Goal: Navigation & Orientation: Find specific page/section

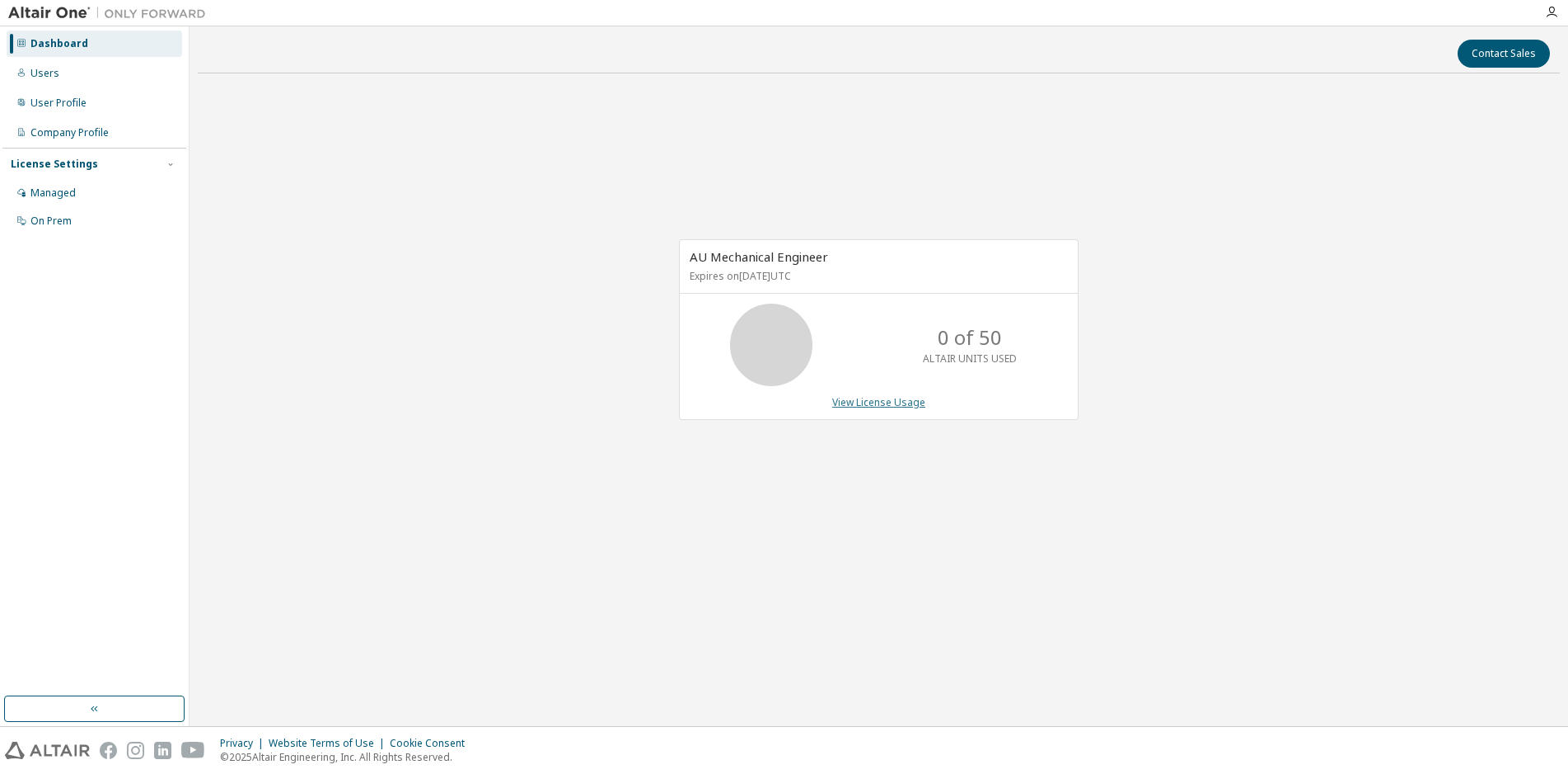
click at [851, 403] on link "View License Usage" at bounding box center [879, 401] width 93 height 14
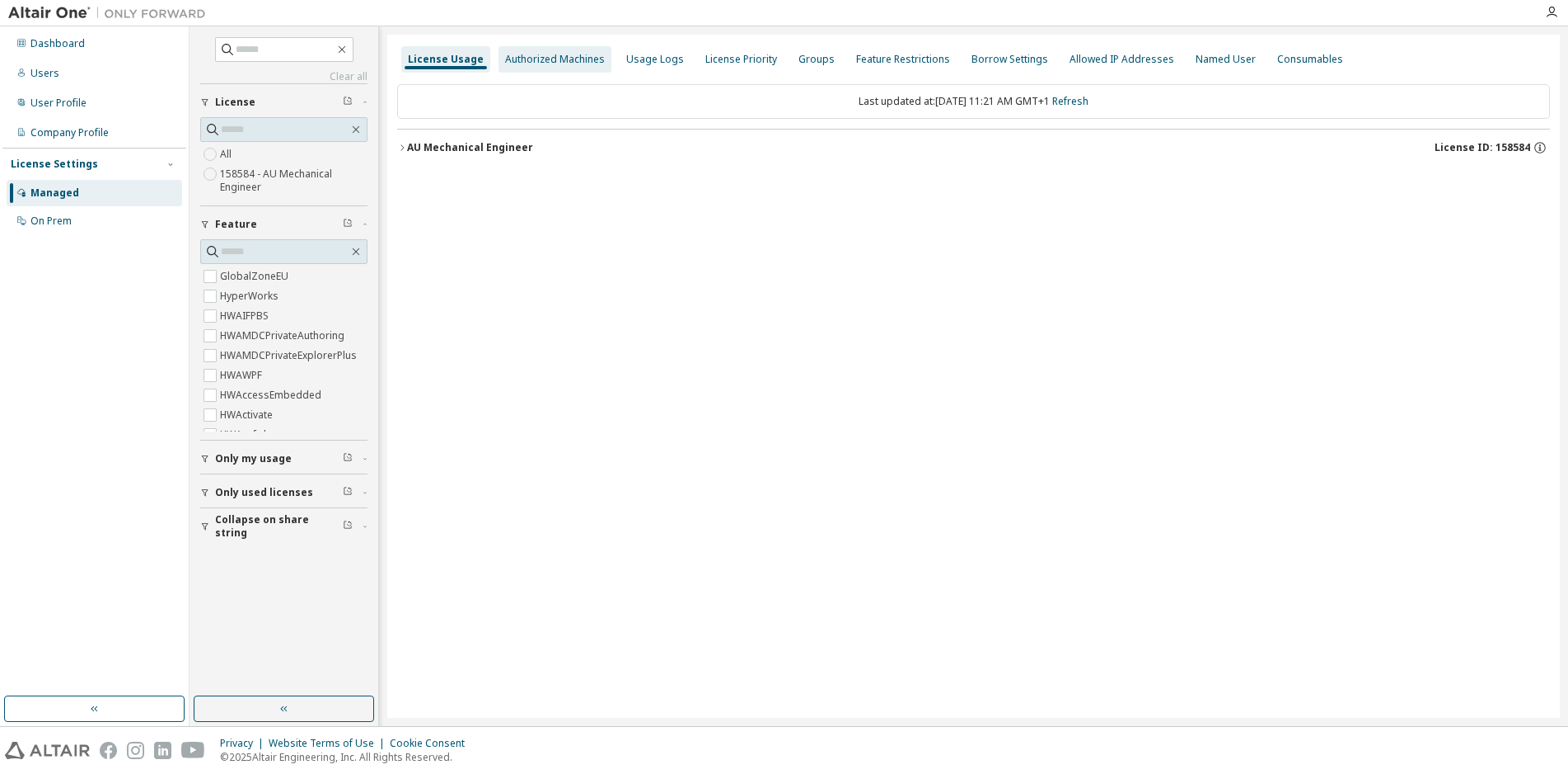
click at [563, 57] on div "Authorized Machines" at bounding box center [555, 60] width 100 height 13
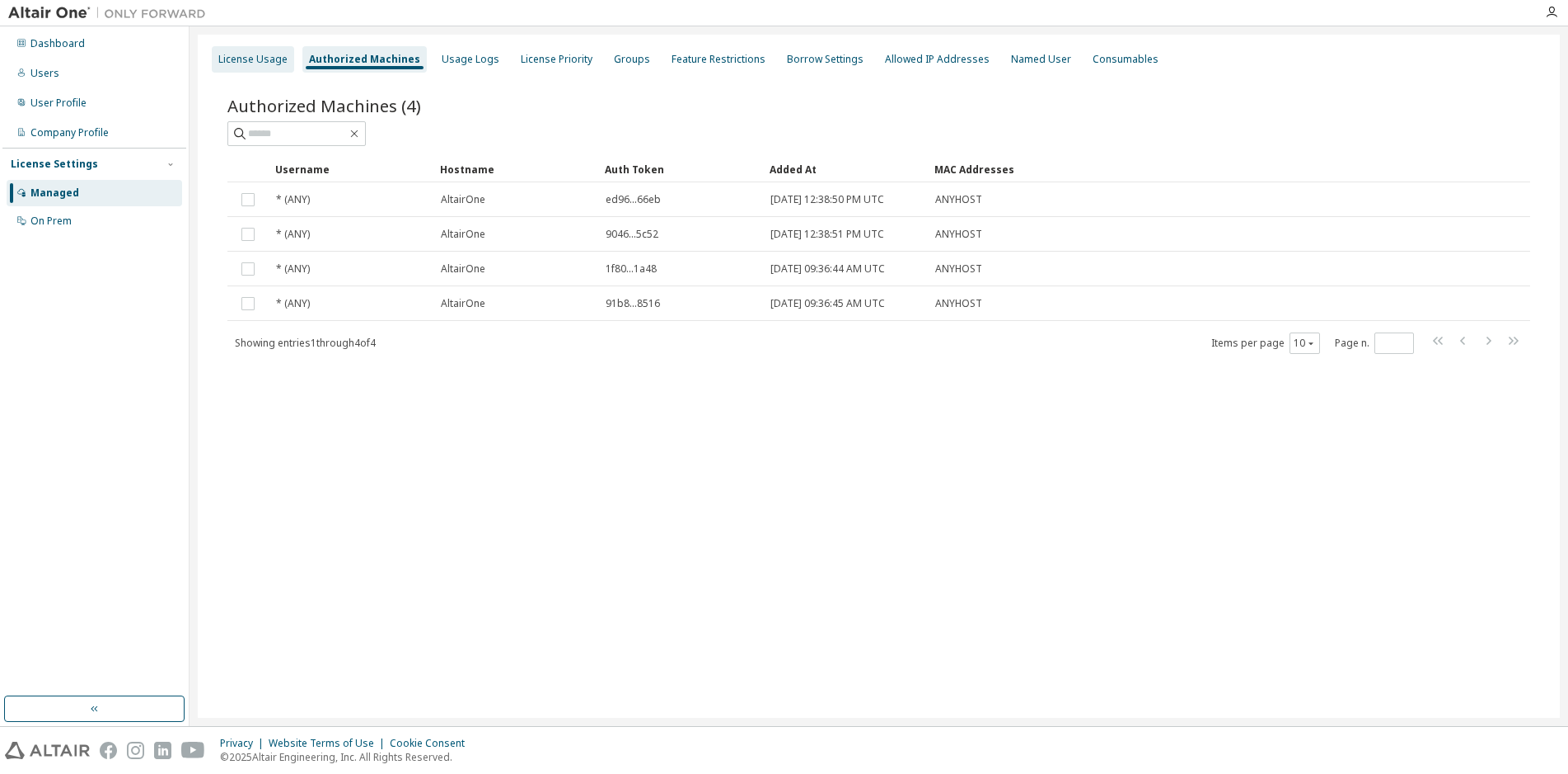
click at [258, 54] on div "License Usage" at bounding box center [253, 60] width 69 height 13
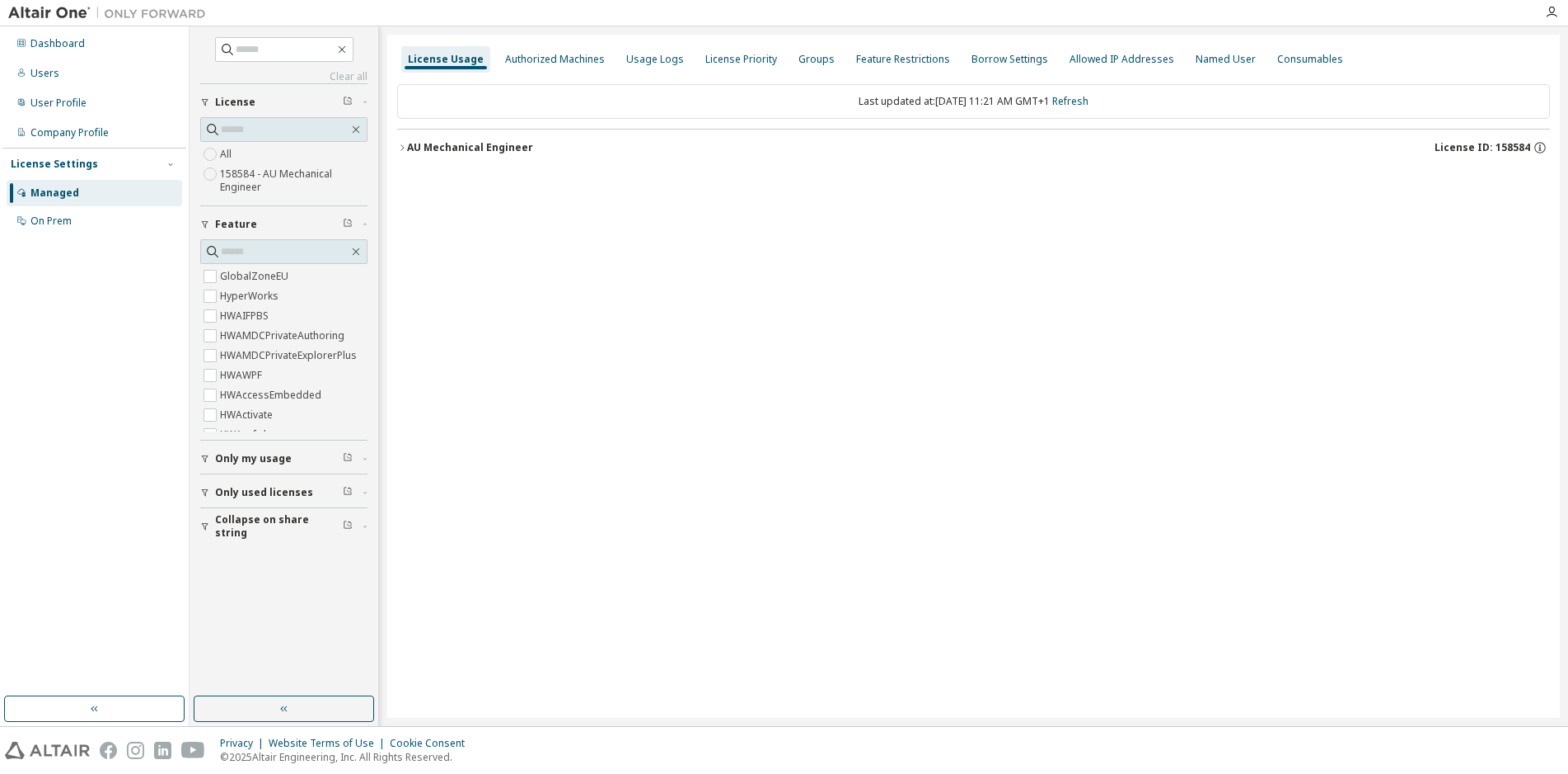
click at [365, 489] on span "button" at bounding box center [365, 493] width 5 height 10
click at [231, 100] on span "License" at bounding box center [235, 103] width 40 height 13
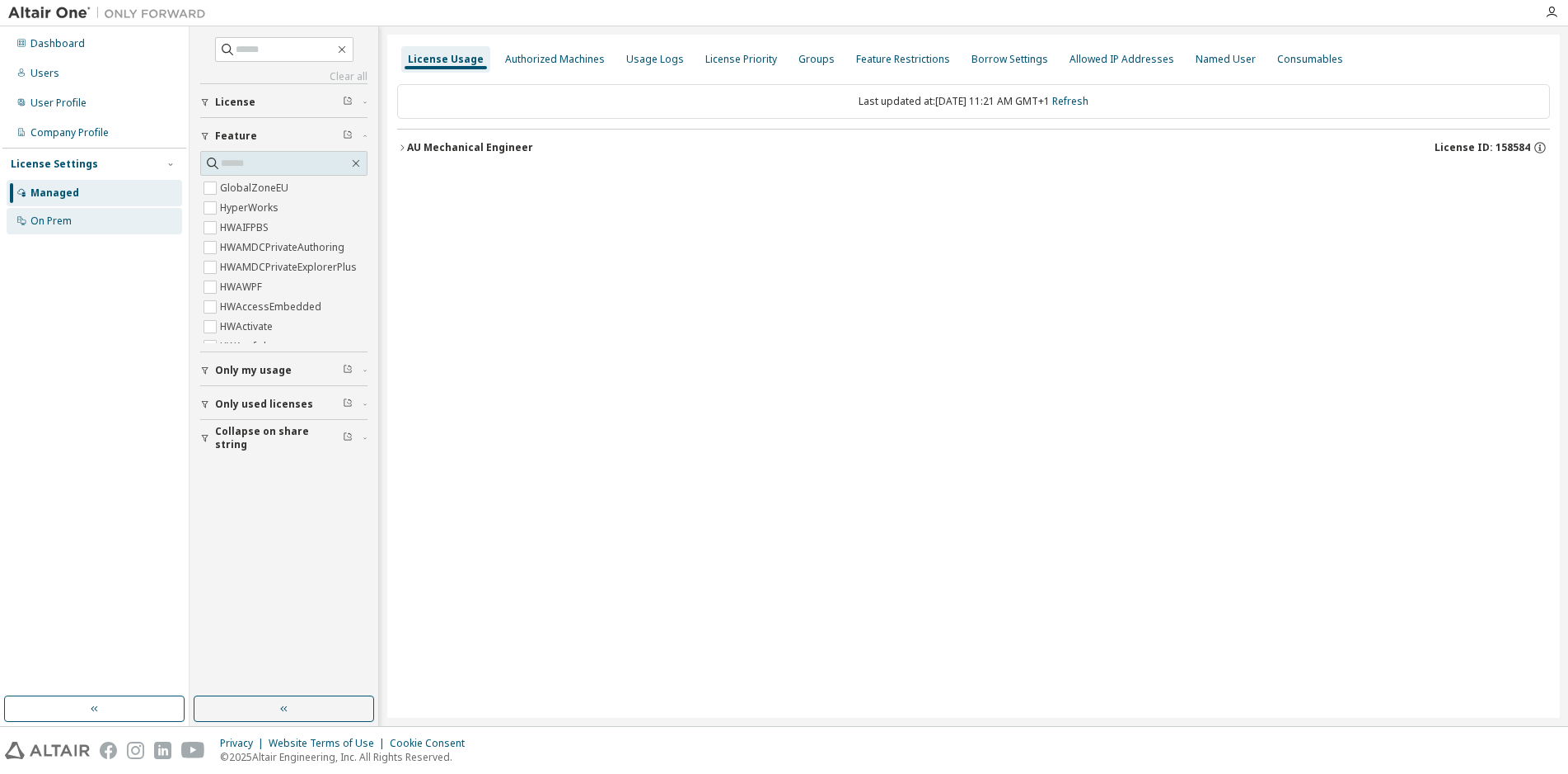
click at [66, 217] on div "On Prem" at bounding box center [50, 221] width 41 height 13
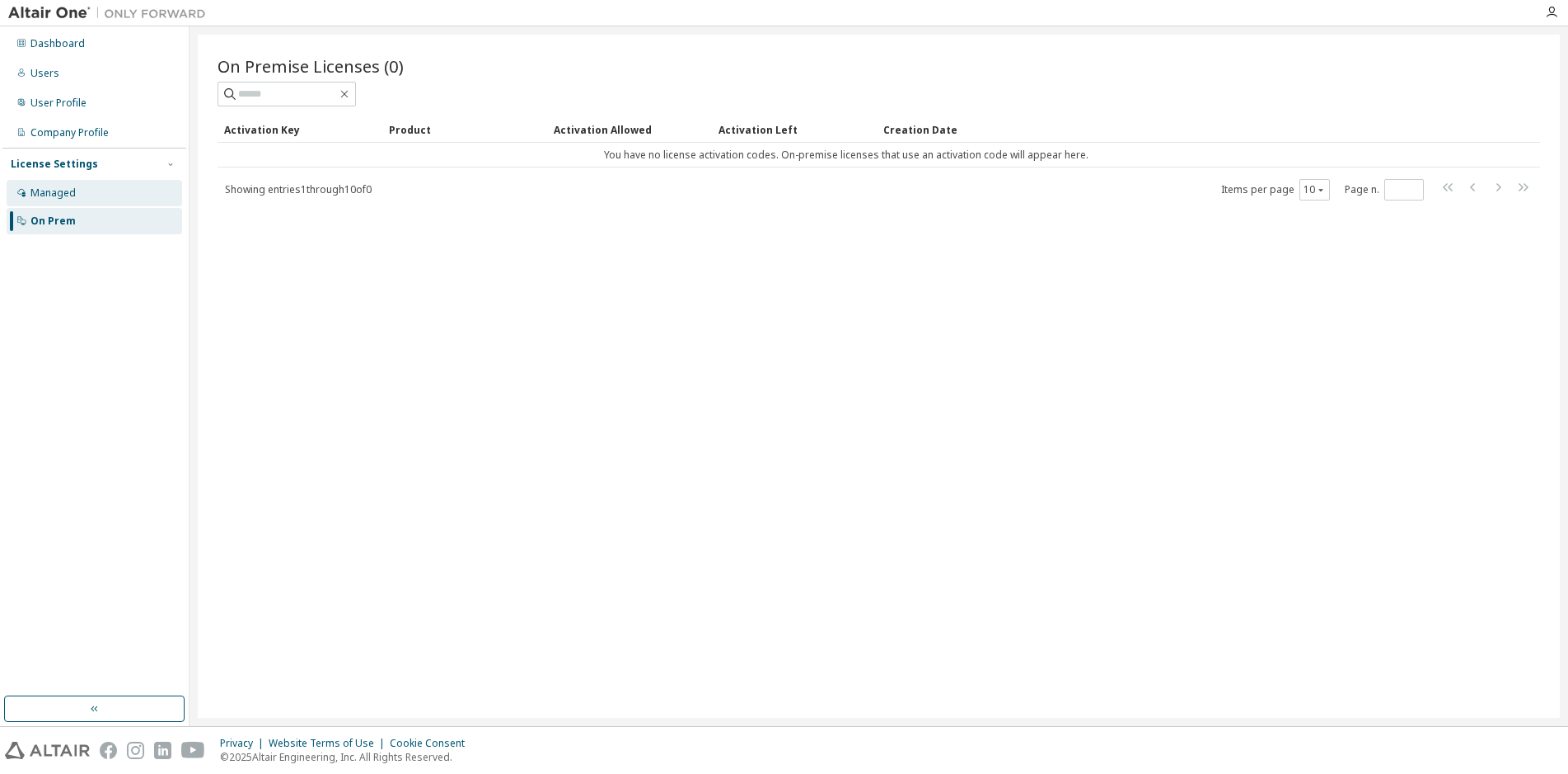
click at [52, 195] on div "Managed" at bounding box center [53, 193] width 46 height 13
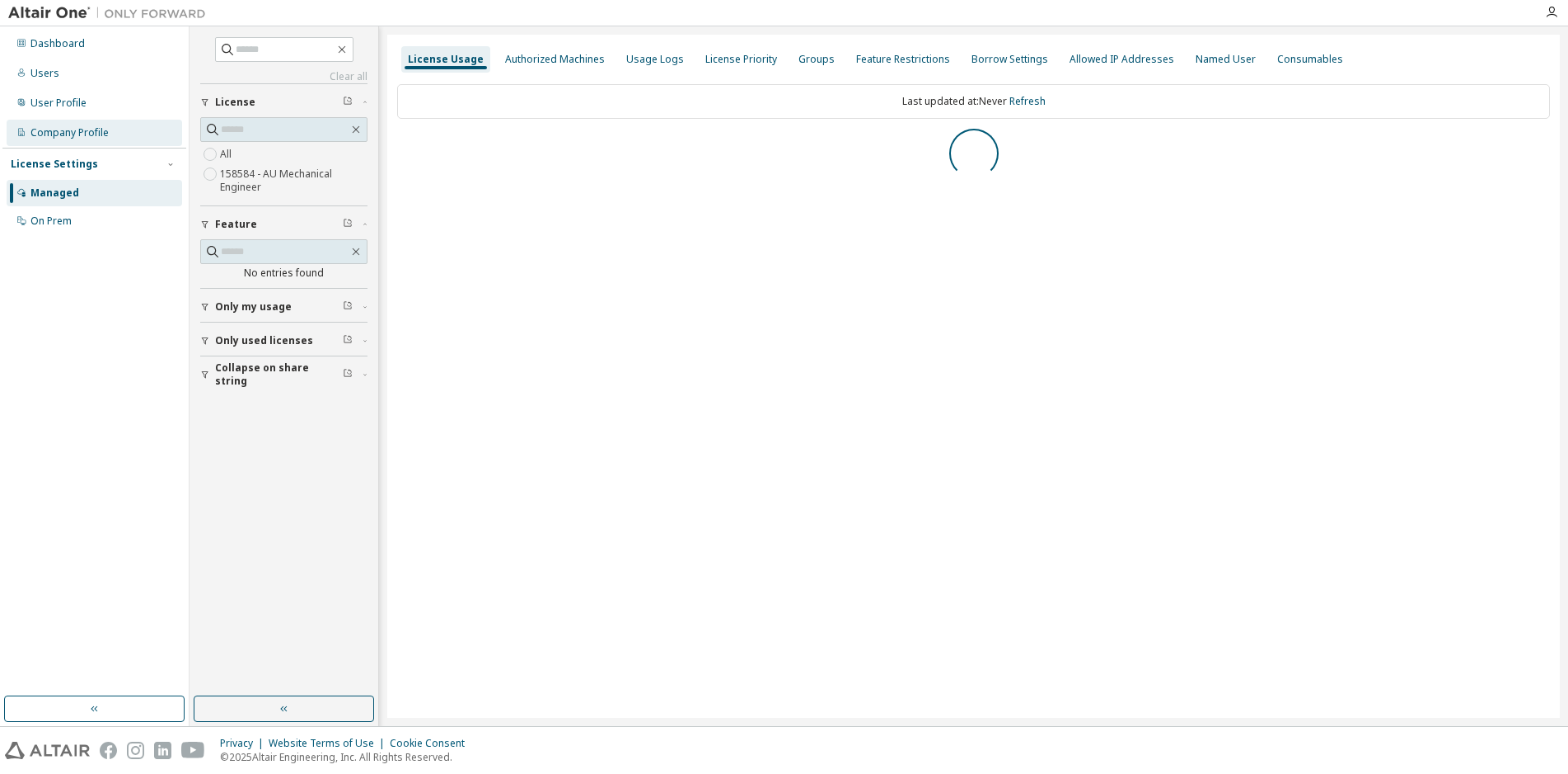
click at [45, 131] on div "Company Profile" at bounding box center [69, 133] width 78 height 13
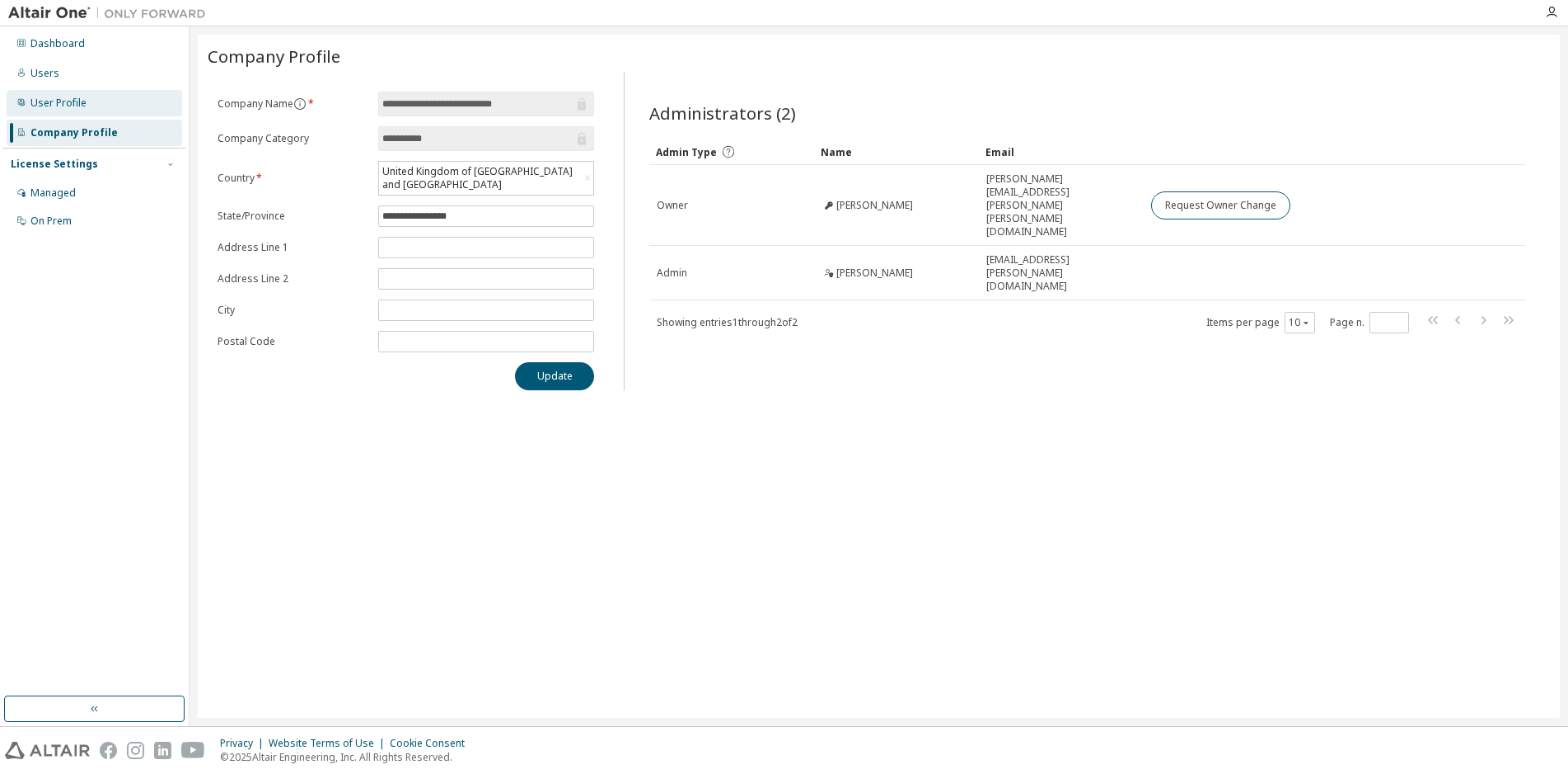
click at [70, 105] on div "User Profile" at bounding box center [58, 103] width 56 height 13
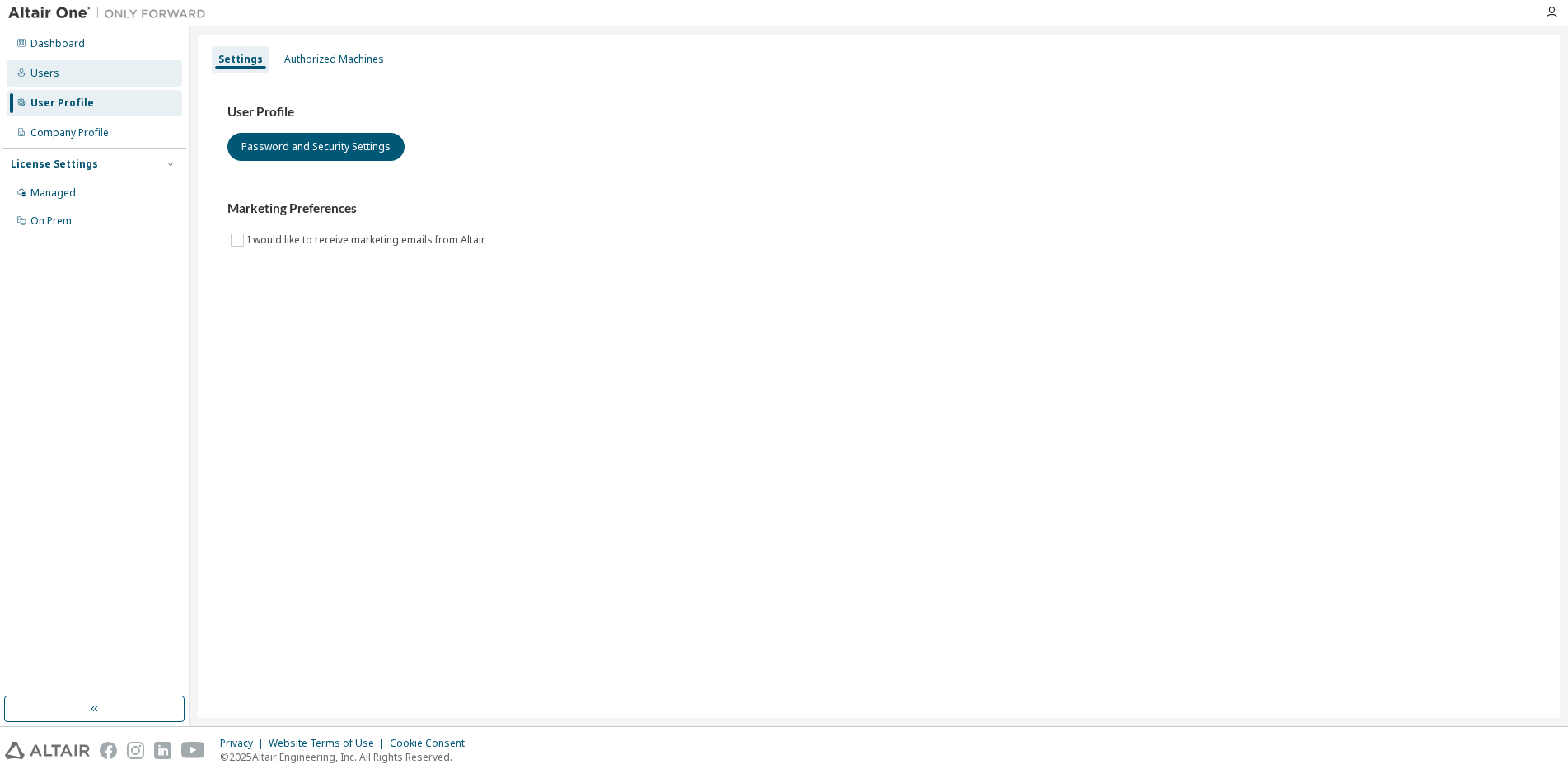
click at [37, 81] on div "Users" at bounding box center [94, 73] width 176 height 27
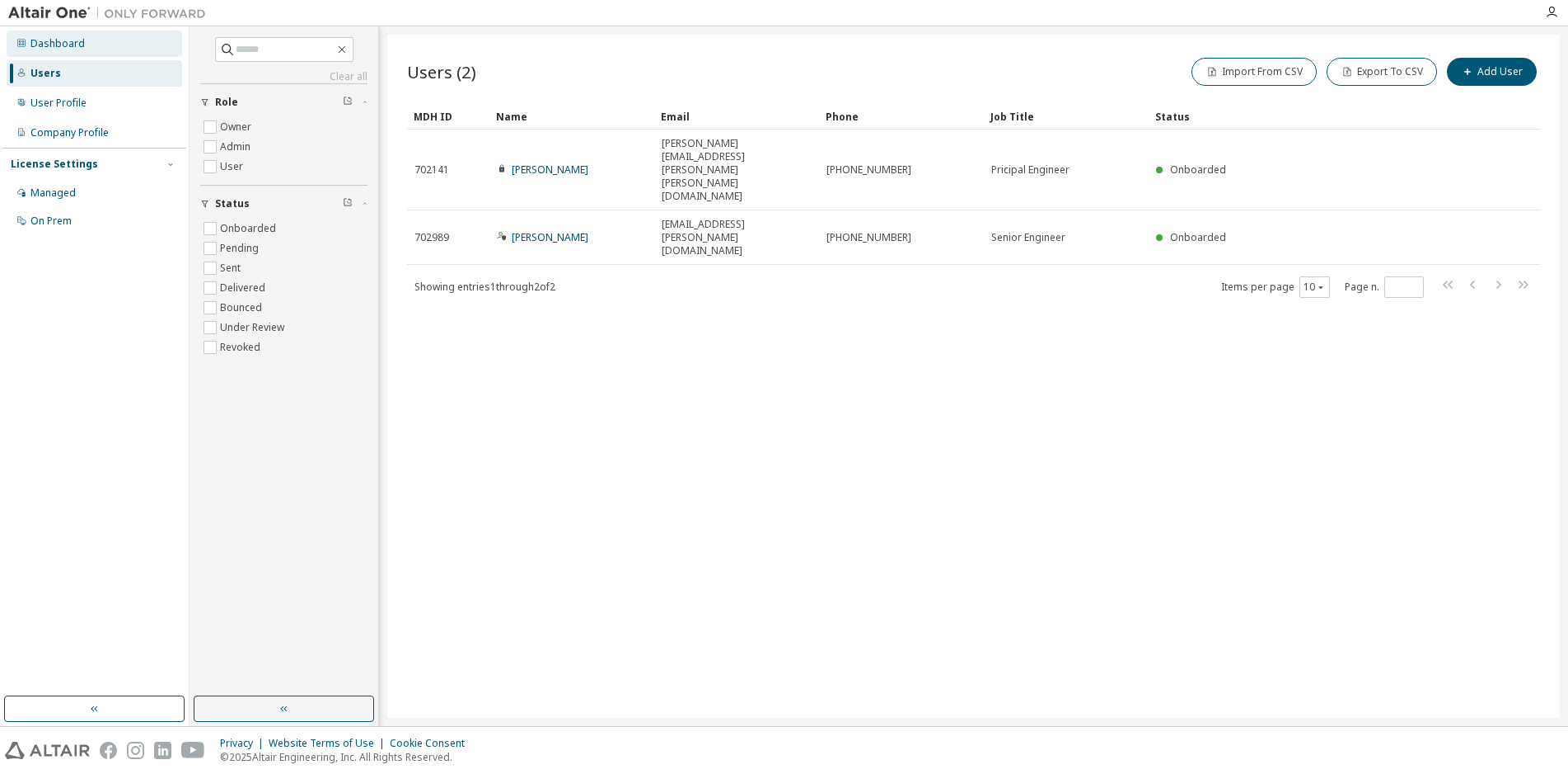
click at [70, 46] on div "Dashboard" at bounding box center [57, 44] width 54 height 13
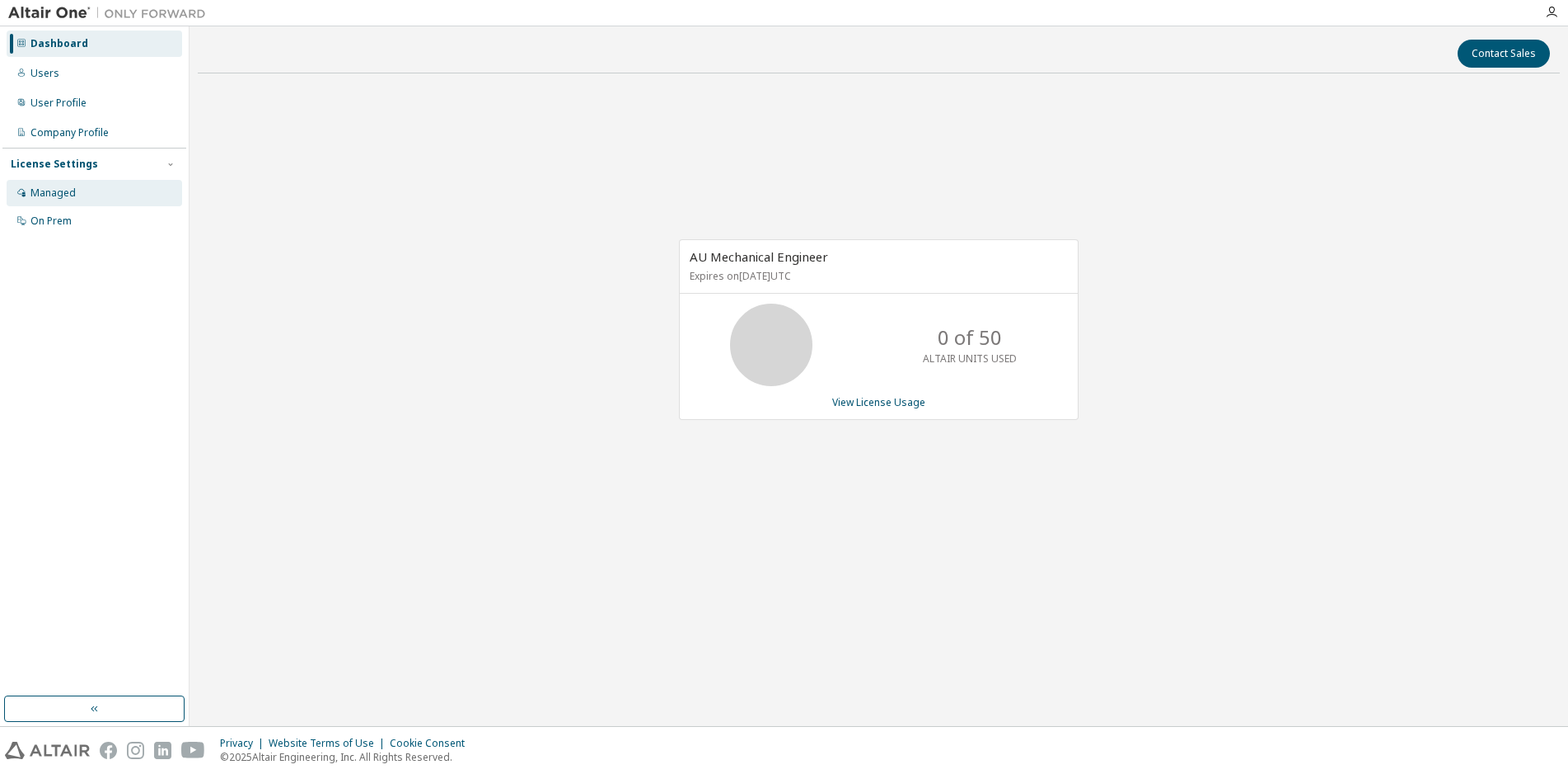
click at [66, 183] on div "Managed" at bounding box center [94, 193] width 176 height 27
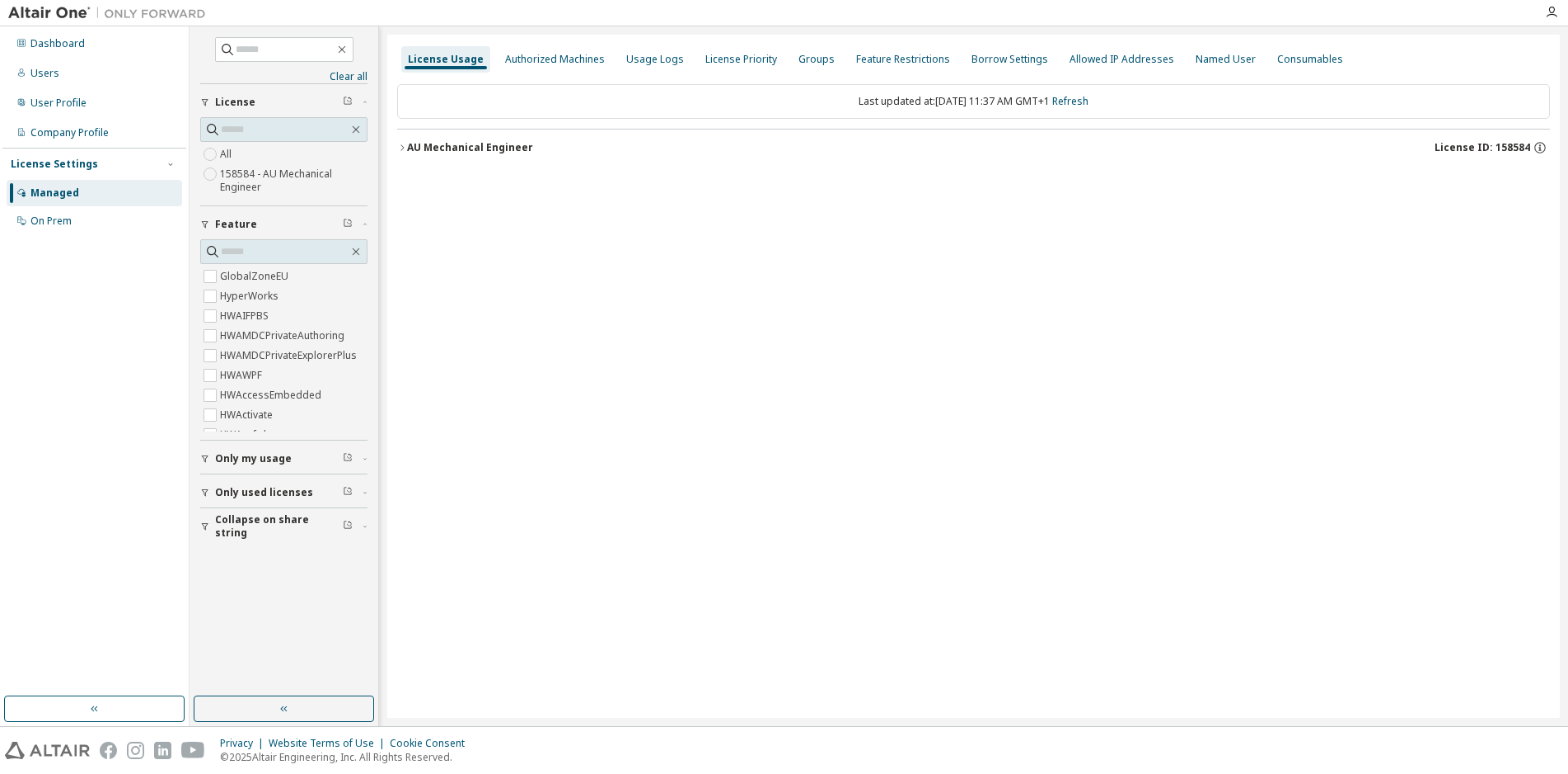
drag, startPoint x: 189, startPoint y: 196, endPoint x: 717, endPoint y: 222, distance: 528.6
click at [717, 222] on div "License Usage Authorized Machines Usage Logs License Priority Groups Feature Re…" at bounding box center [974, 376] width 1173 height 683
click at [403, 145] on icon "button" at bounding box center [402, 147] width 10 height 10
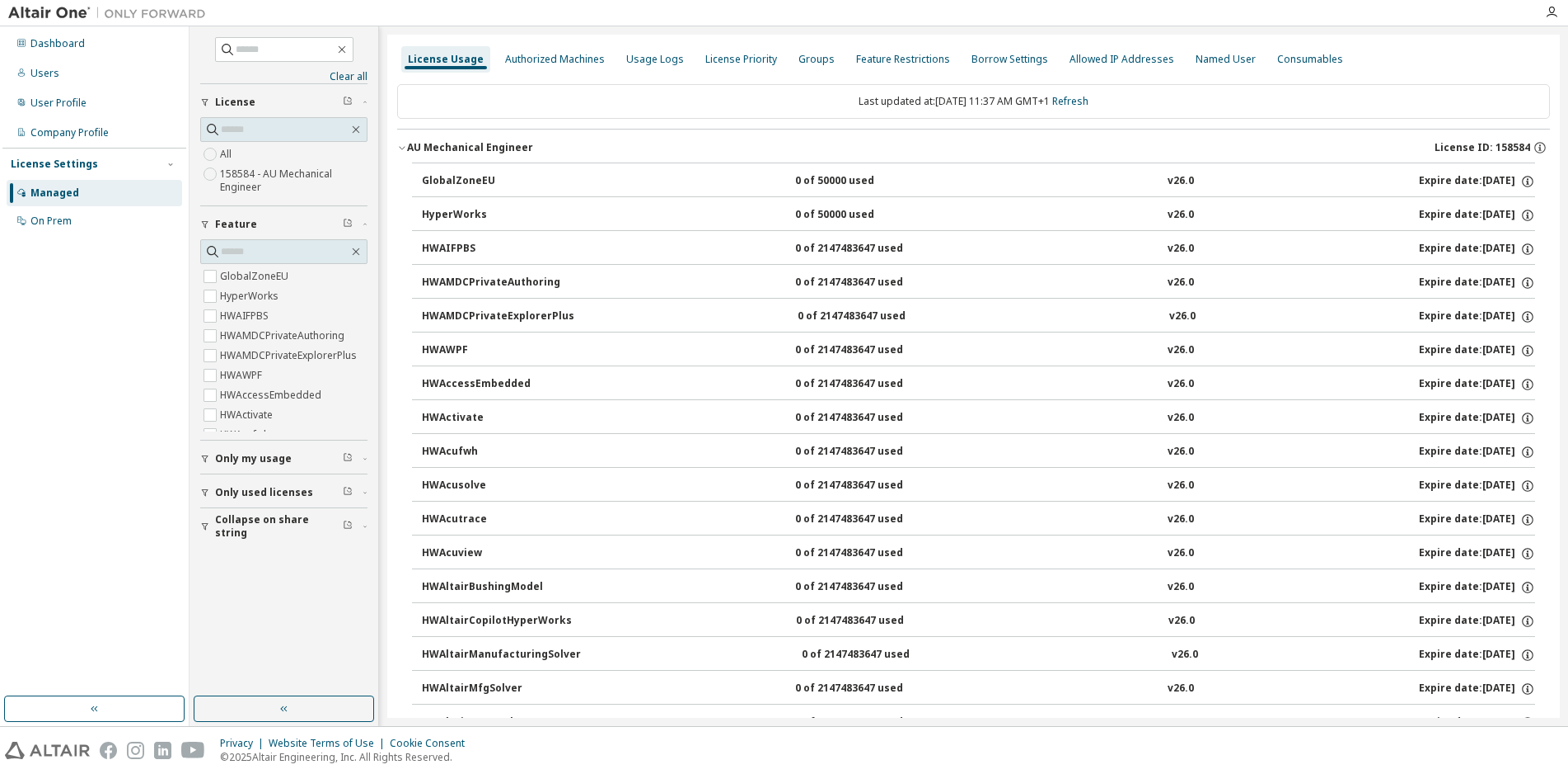
click at [1470, 144] on span "License ID: 158584" at bounding box center [1482, 147] width 96 height 13
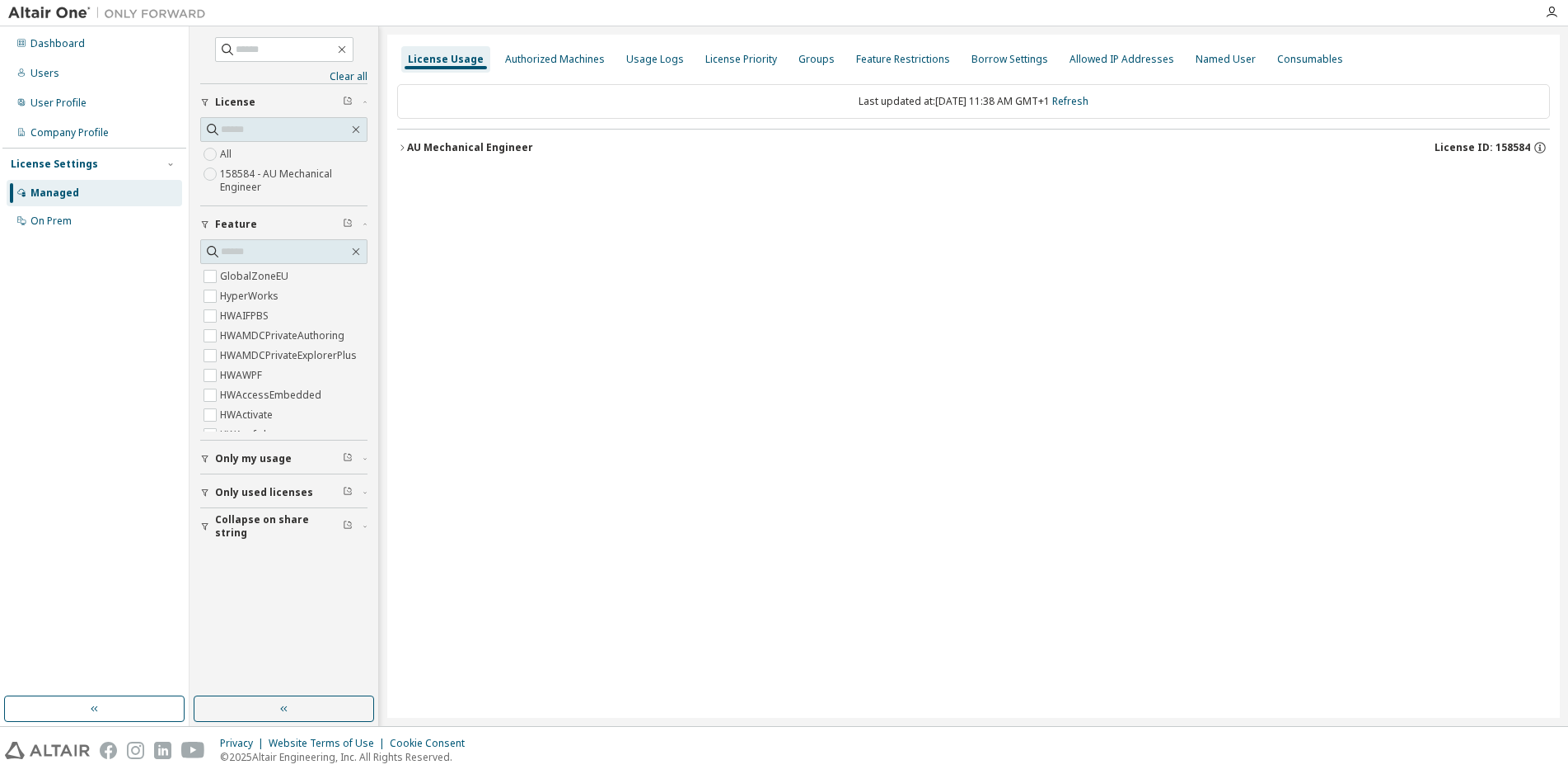
click at [400, 144] on icon "button" at bounding box center [402, 147] width 10 height 10
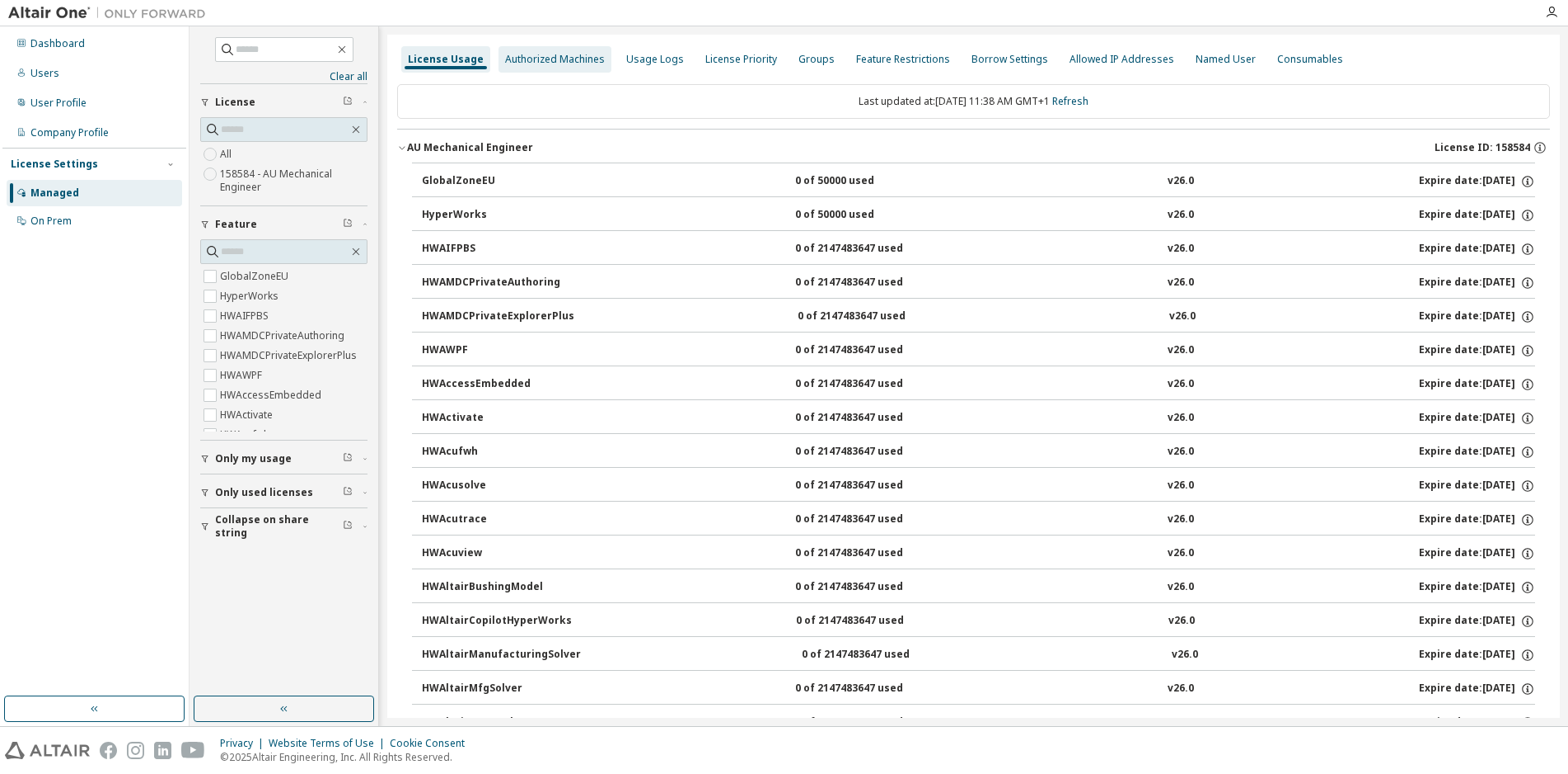
click at [564, 60] on div "Authorized Machines" at bounding box center [555, 60] width 100 height 13
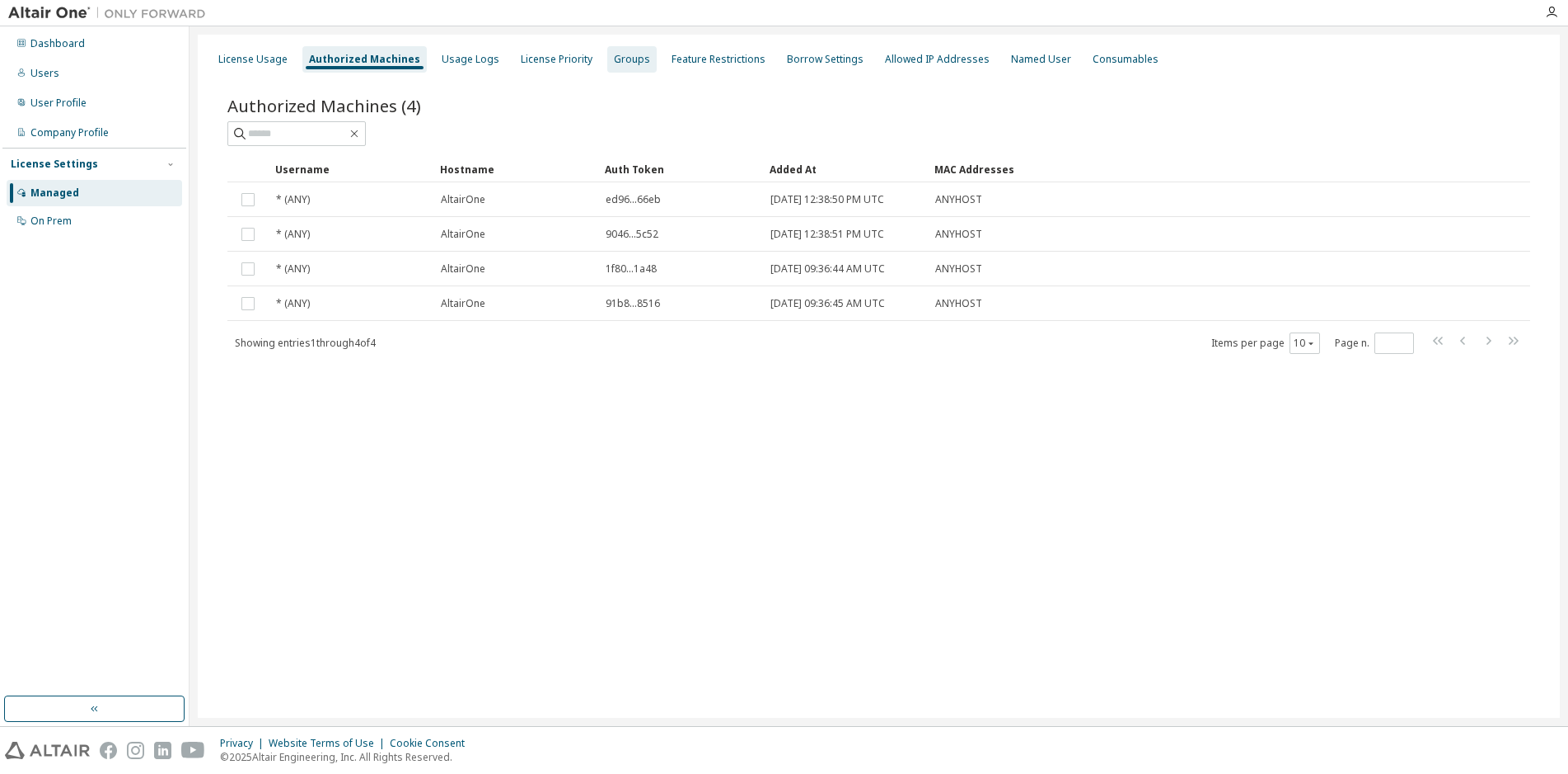
click at [631, 69] on div "Groups" at bounding box center [632, 60] width 49 height 27
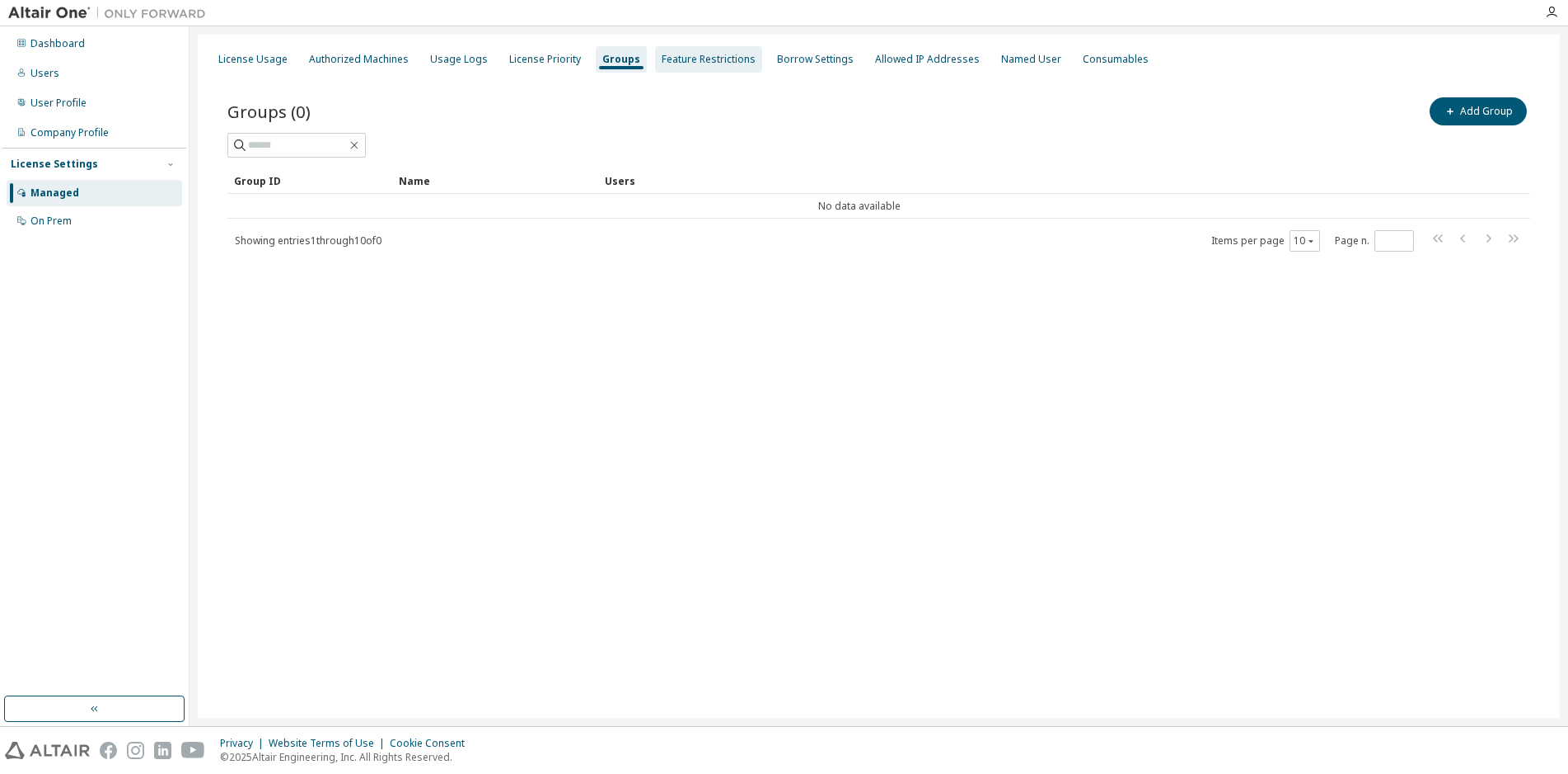
click at [708, 63] on div "Feature Restrictions" at bounding box center [708, 60] width 94 height 13
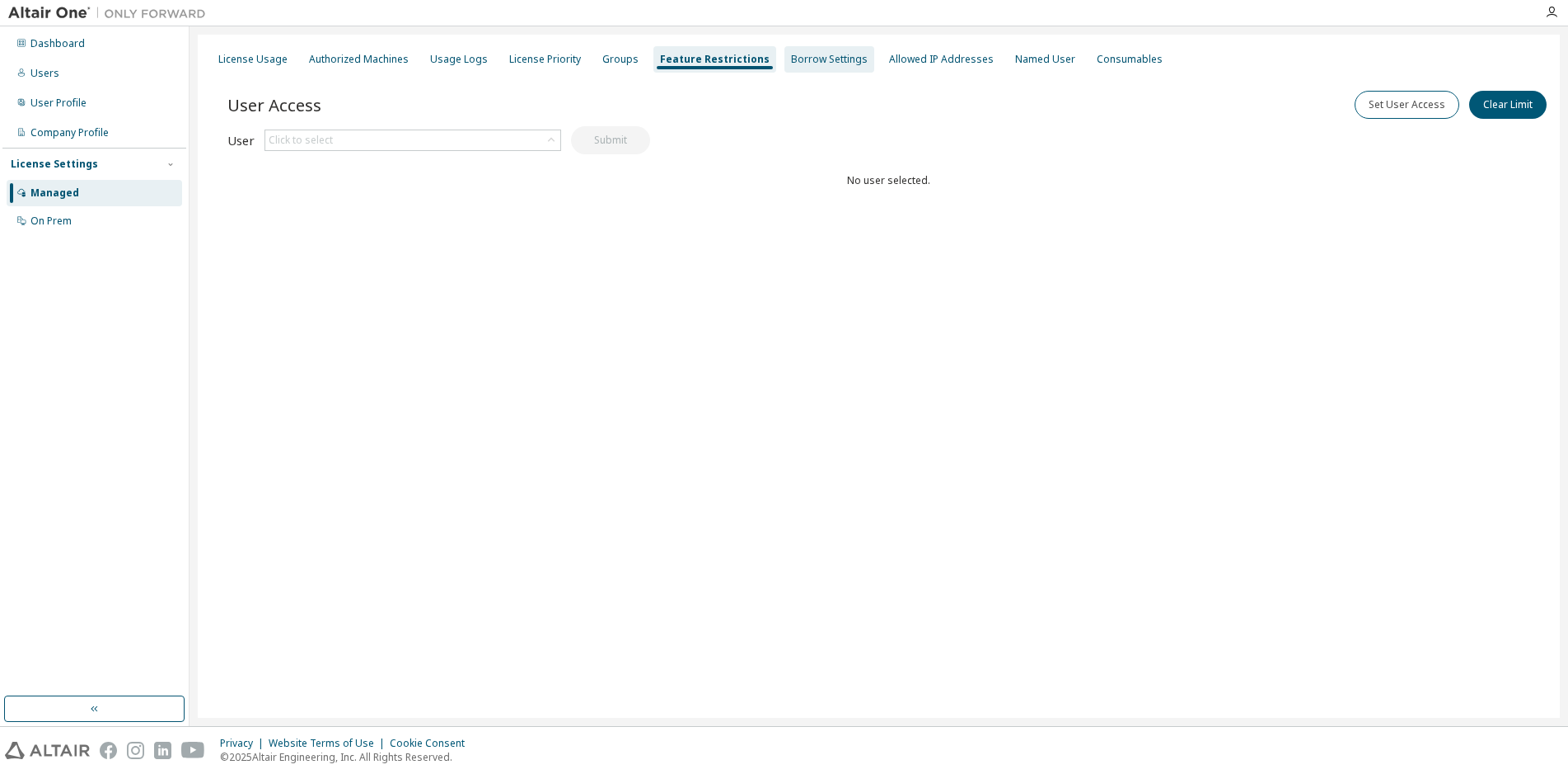
click at [814, 65] on div "Borrow Settings" at bounding box center [830, 60] width 77 height 13
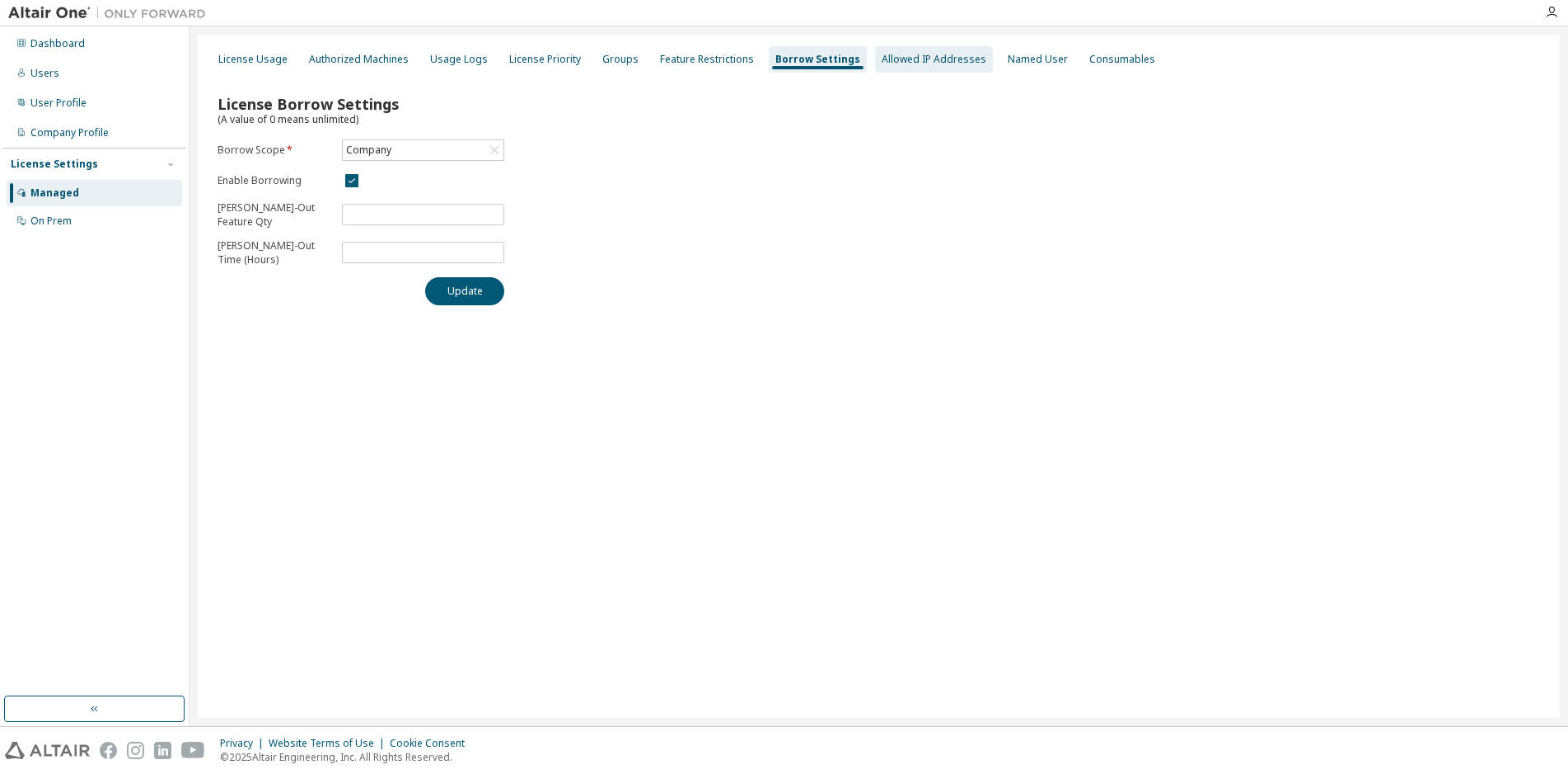
click at [895, 57] on div "Allowed IP Addresses" at bounding box center [934, 60] width 105 height 13
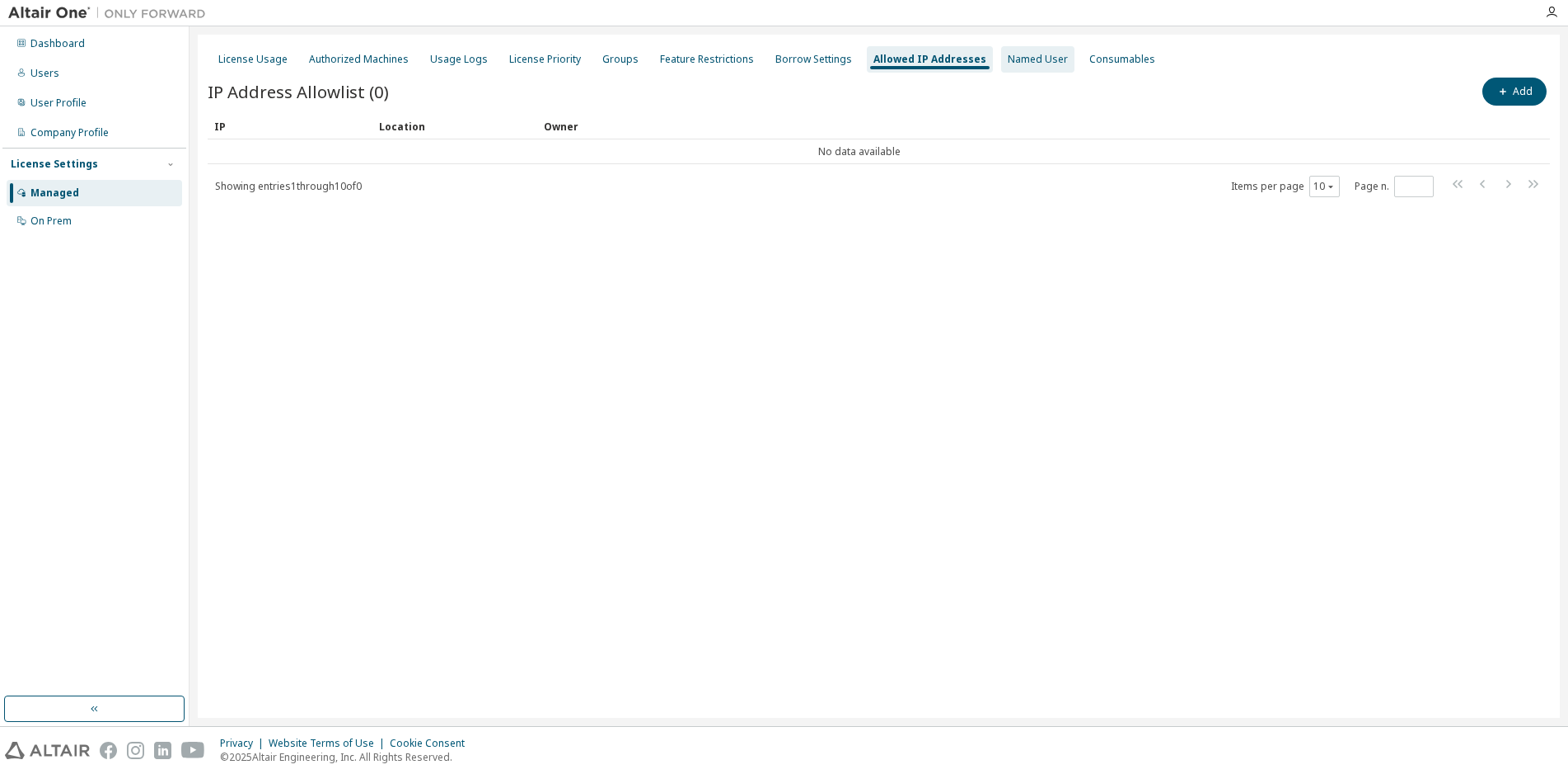
click at [1012, 60] on div "Named User" at bounding box center [1038, 60] width 60 height 13
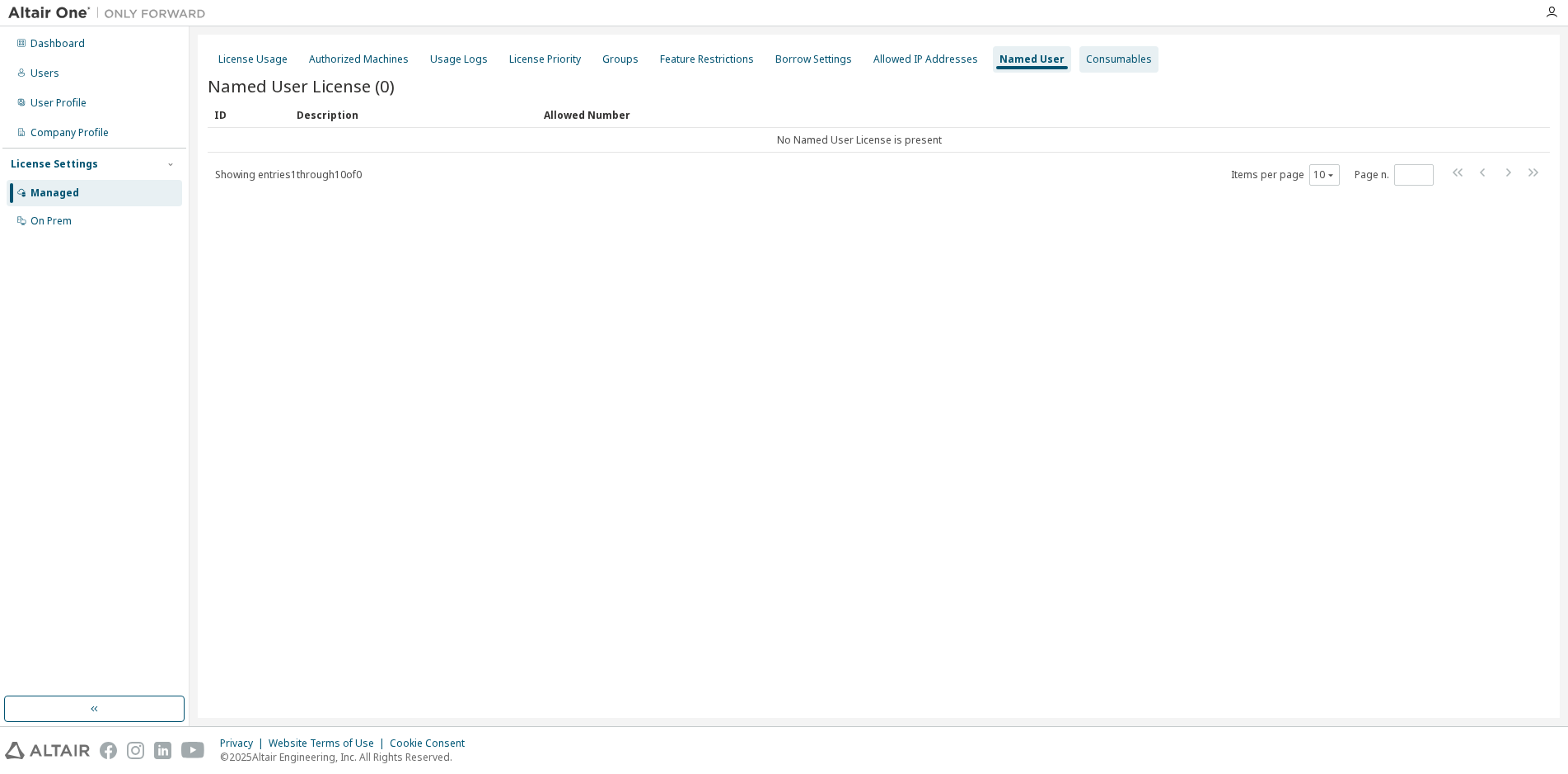
click at [1096, 55] on div "Consumables" at bounding box center [1119, 60] width 66 height 13
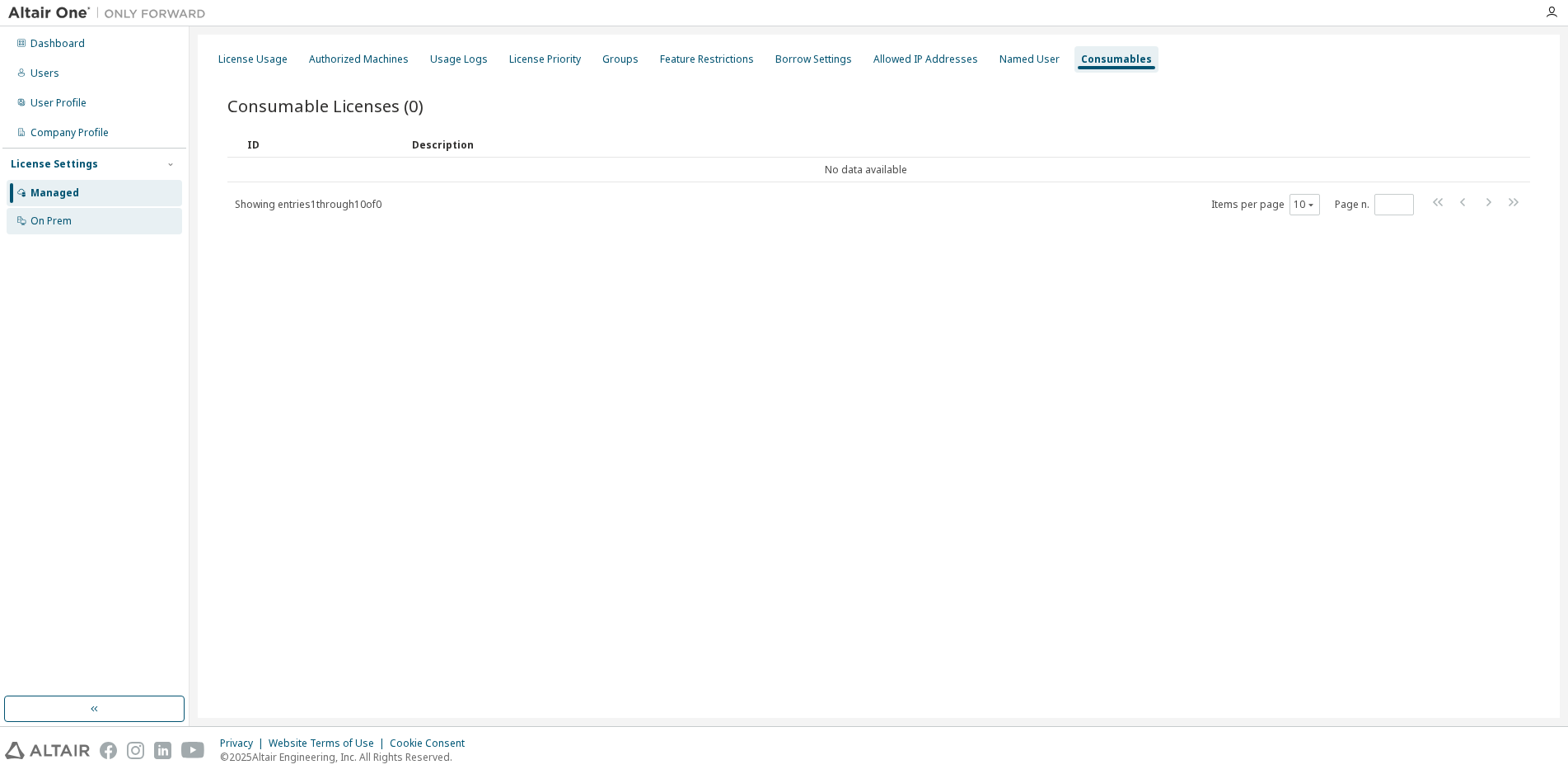
click at [48, 221] on div "On Prem" at bounding box center [50, 221] width 41 height 13
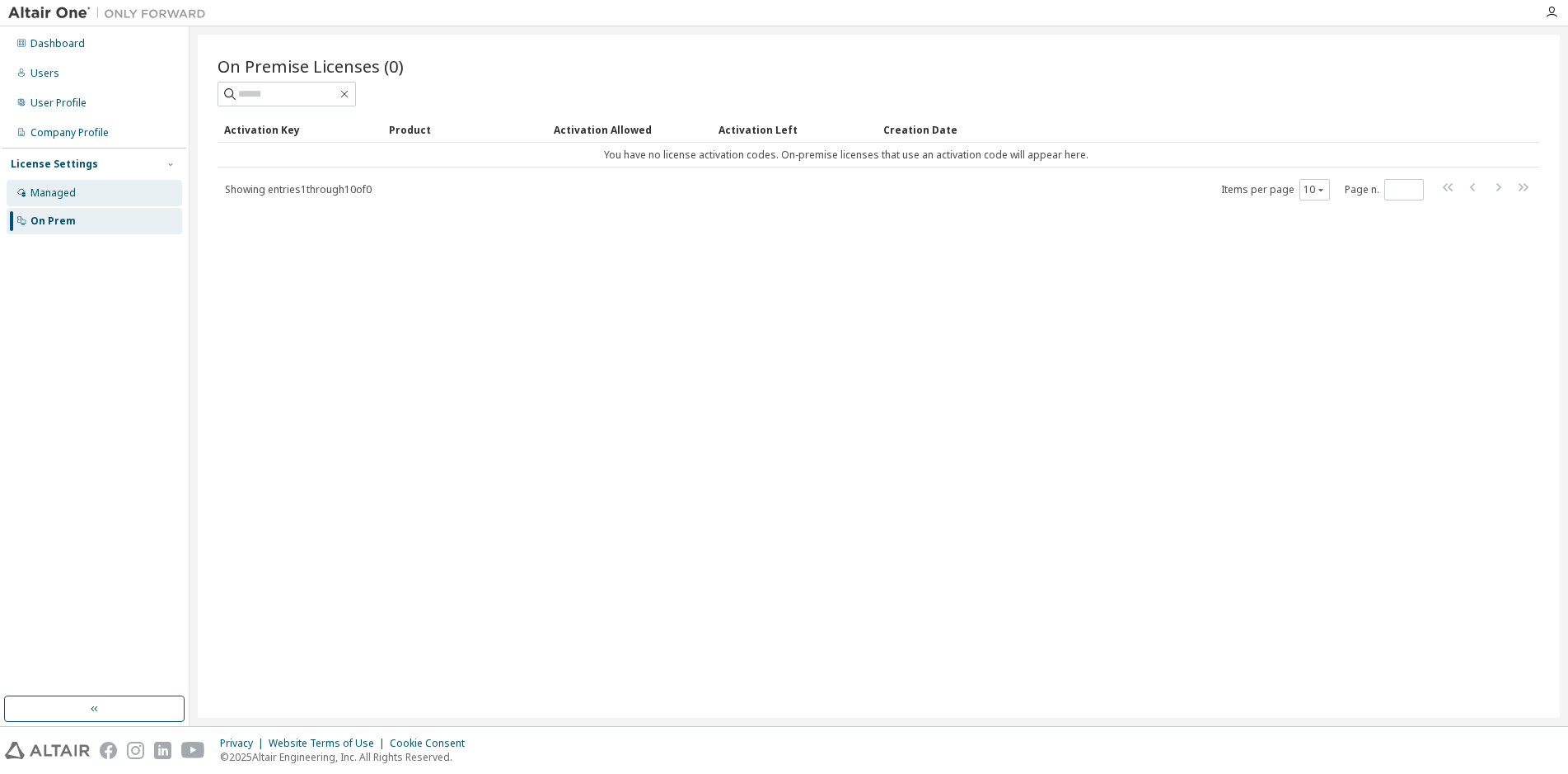
click at [72, 196] on div "Managed" at bounding box center [53, 193] width 46 height 13
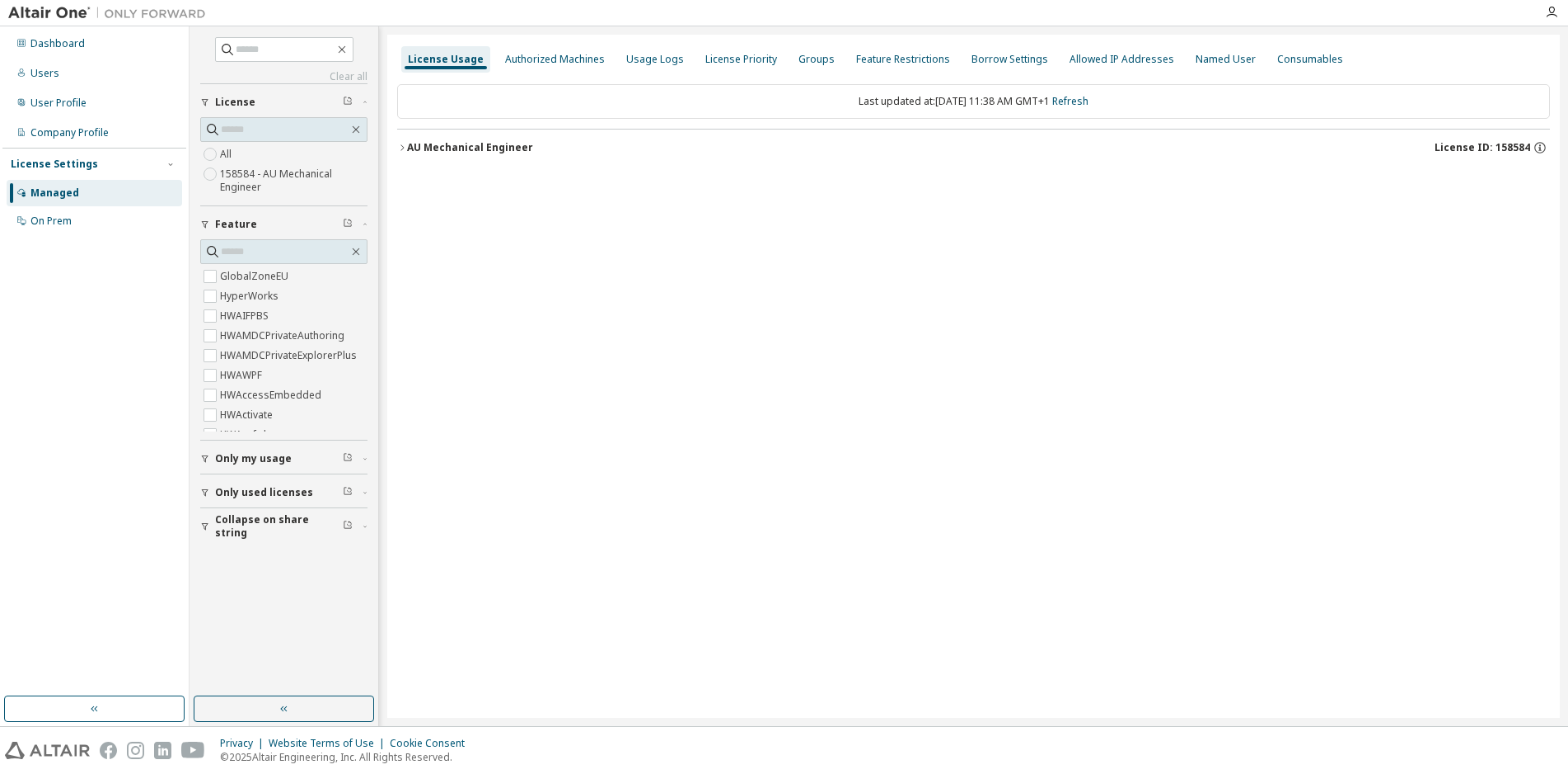
drag, startPoint x: 447, startPoint y: 144, endPoint x: 420, endPoint y: 210, distance: 71.3
click at [420, 210] on div "License Usage Authorized Machines Usage Logs License Priority Groups Feature Re…" at bounding box center [974, 376] width 1173 height 683
click at [402, 145] on icon "button" at bounding box center [402, 147] width 10 height 10
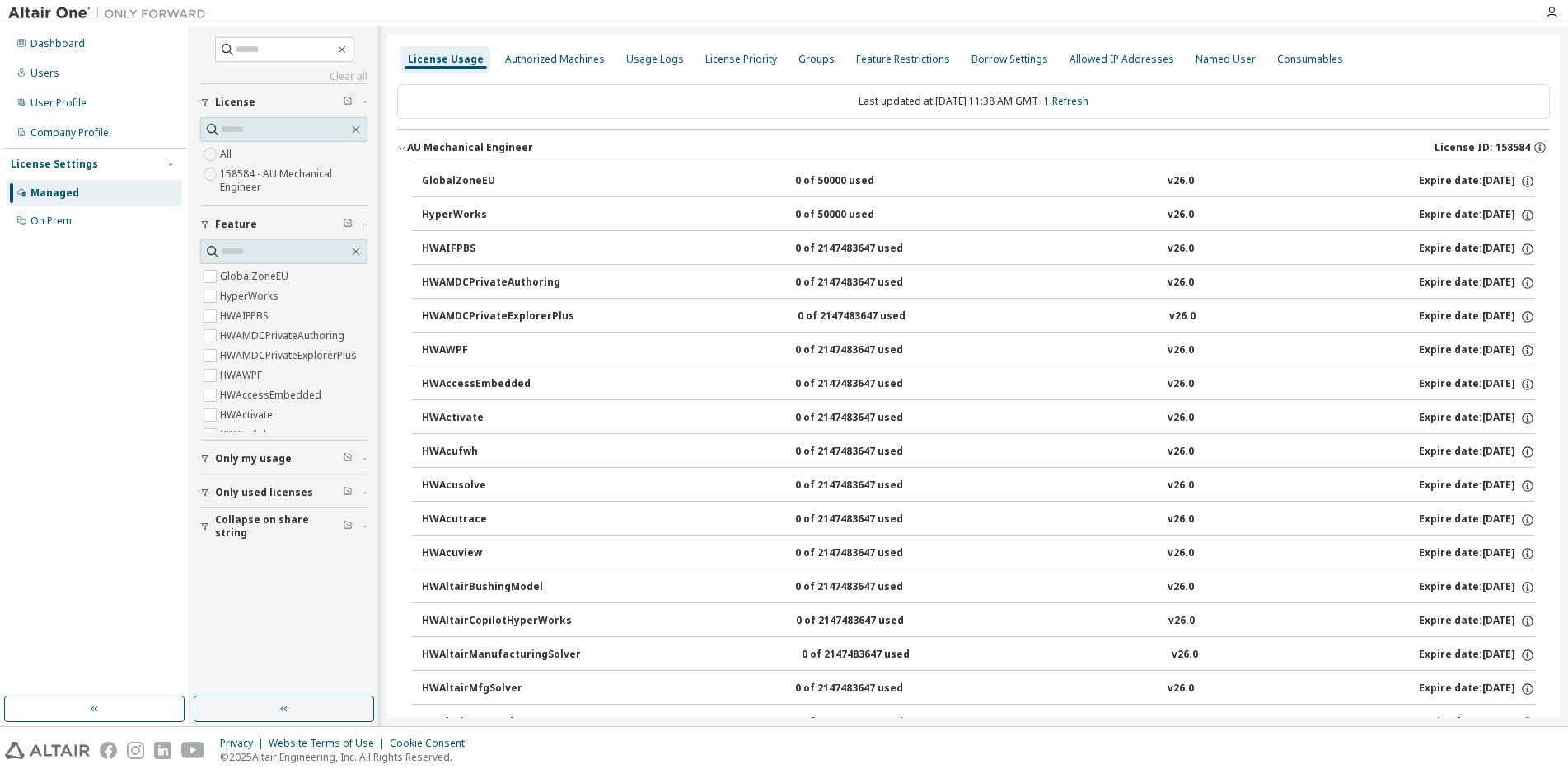
click at [365, 456] on icon "button" at bounding box center [365, 458] width 10 height 5
click at [233, 101] on span "License" at bounding box center [235, 103] width 40 height 13
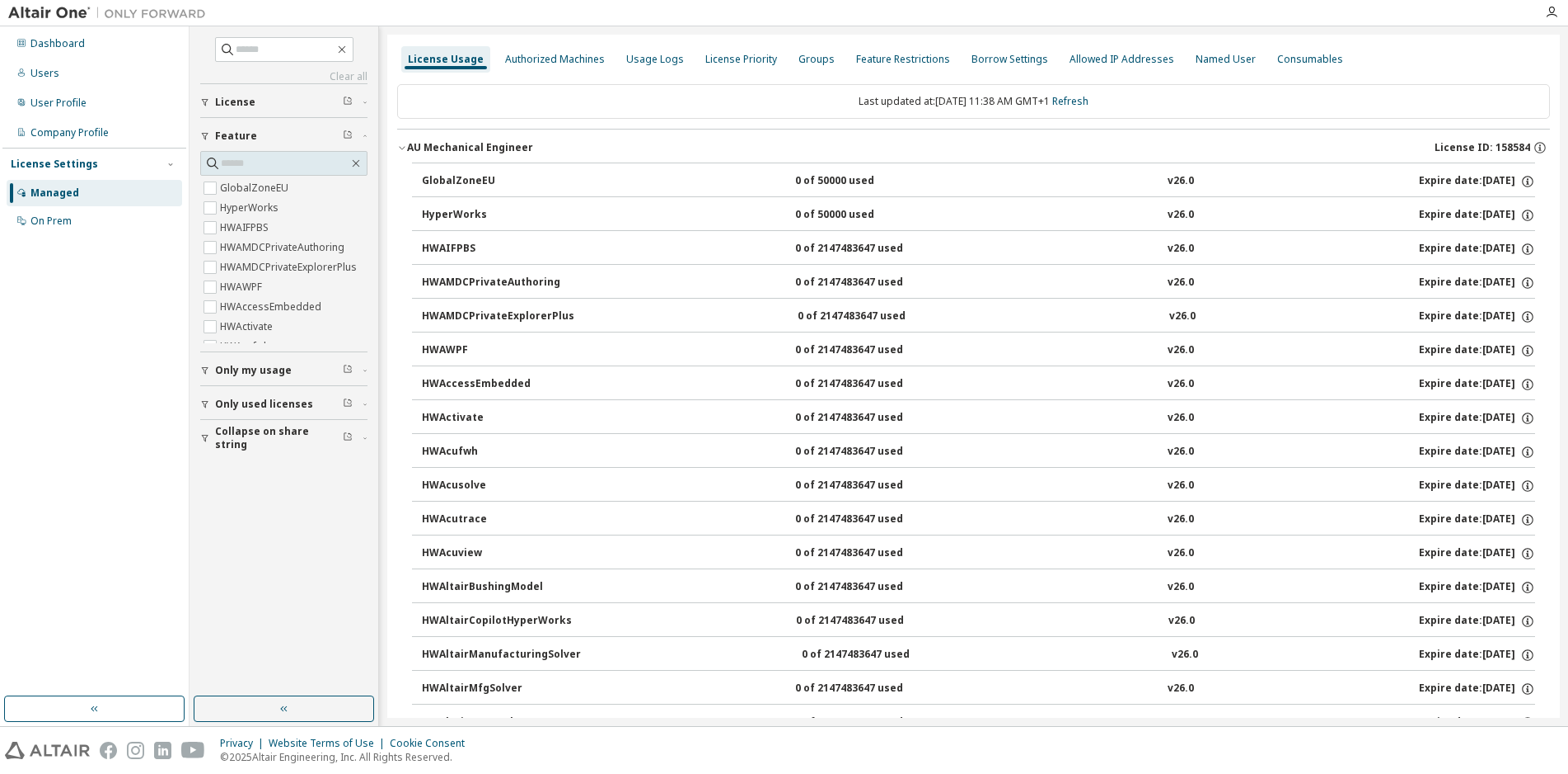
click at [233, 101] on span "License" at bounding box center [235, 103] width 40 height 13
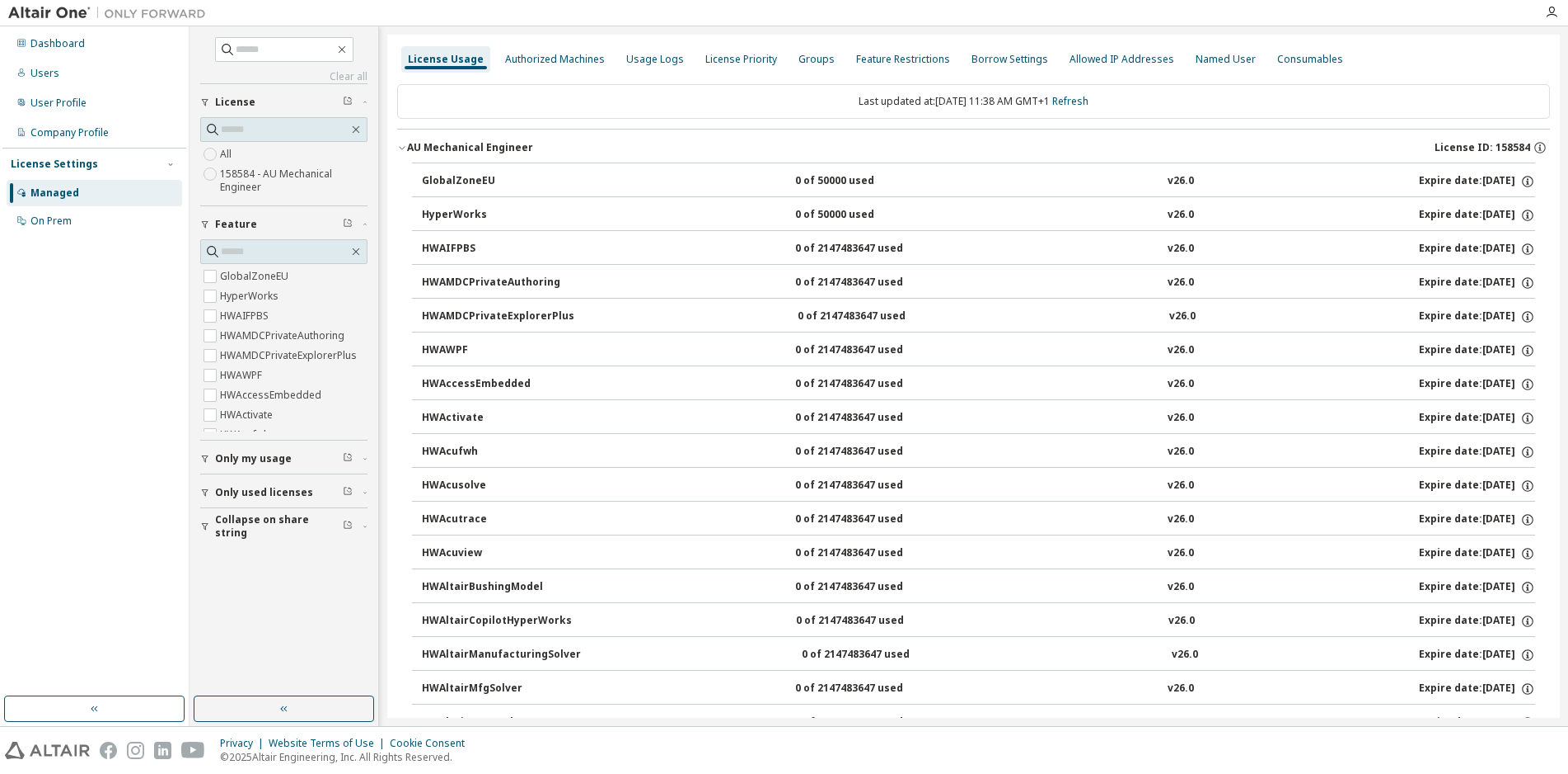
click at [52, 164] on div "License Settings" at bounding box center [54, 164] width 87 height 13
click at [45, 195] on div "Managed" at bounding box center [54, 193] width 48 height 13
click at [66, 47] on div "Dashboard" at bounding box center [57, 44] width 54 height 13
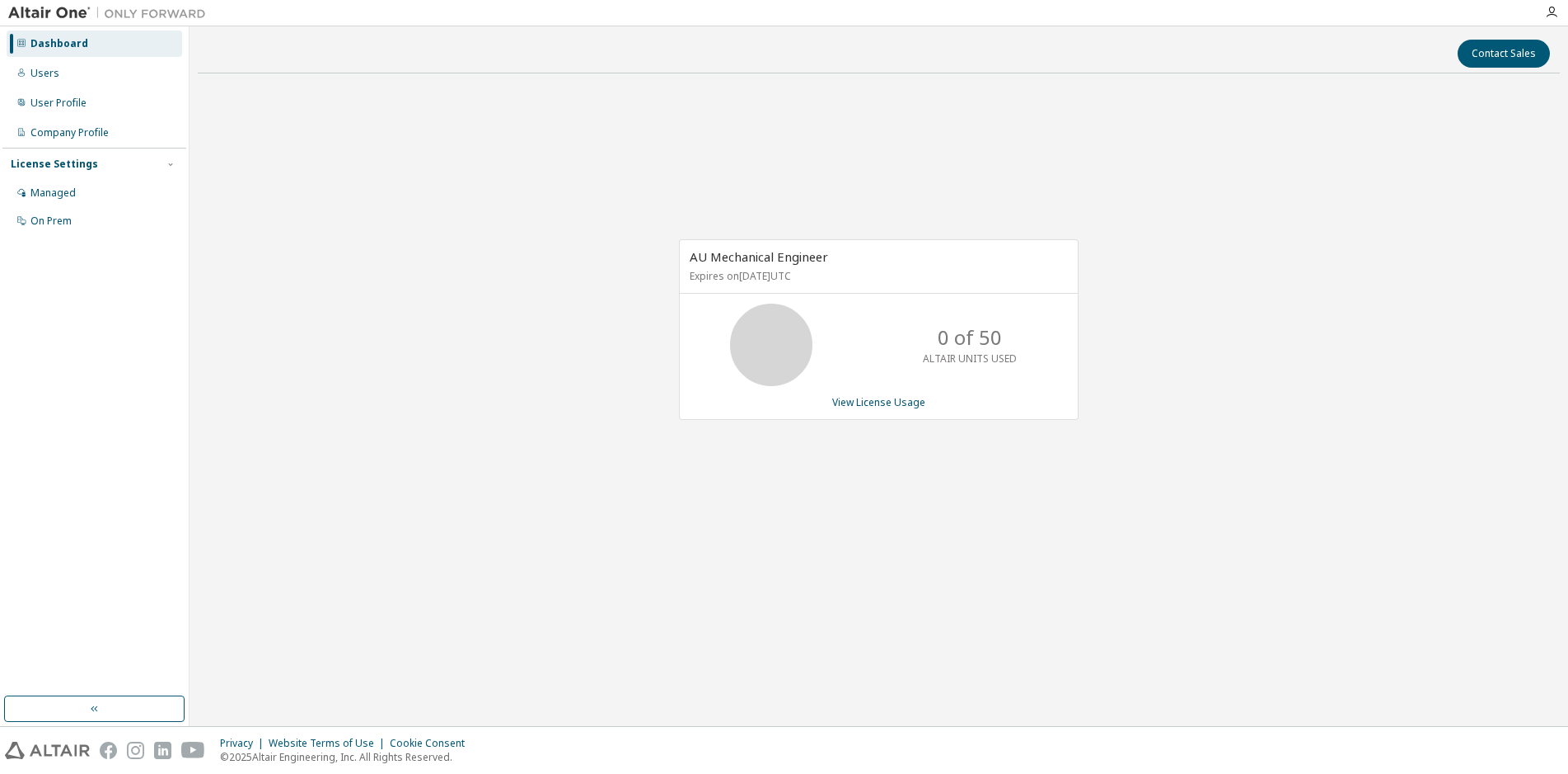
click at [771, 355] on icon at bounding box center [771, 344] width 41 height 41
